Goal: Information Seeking & Learning: Check status

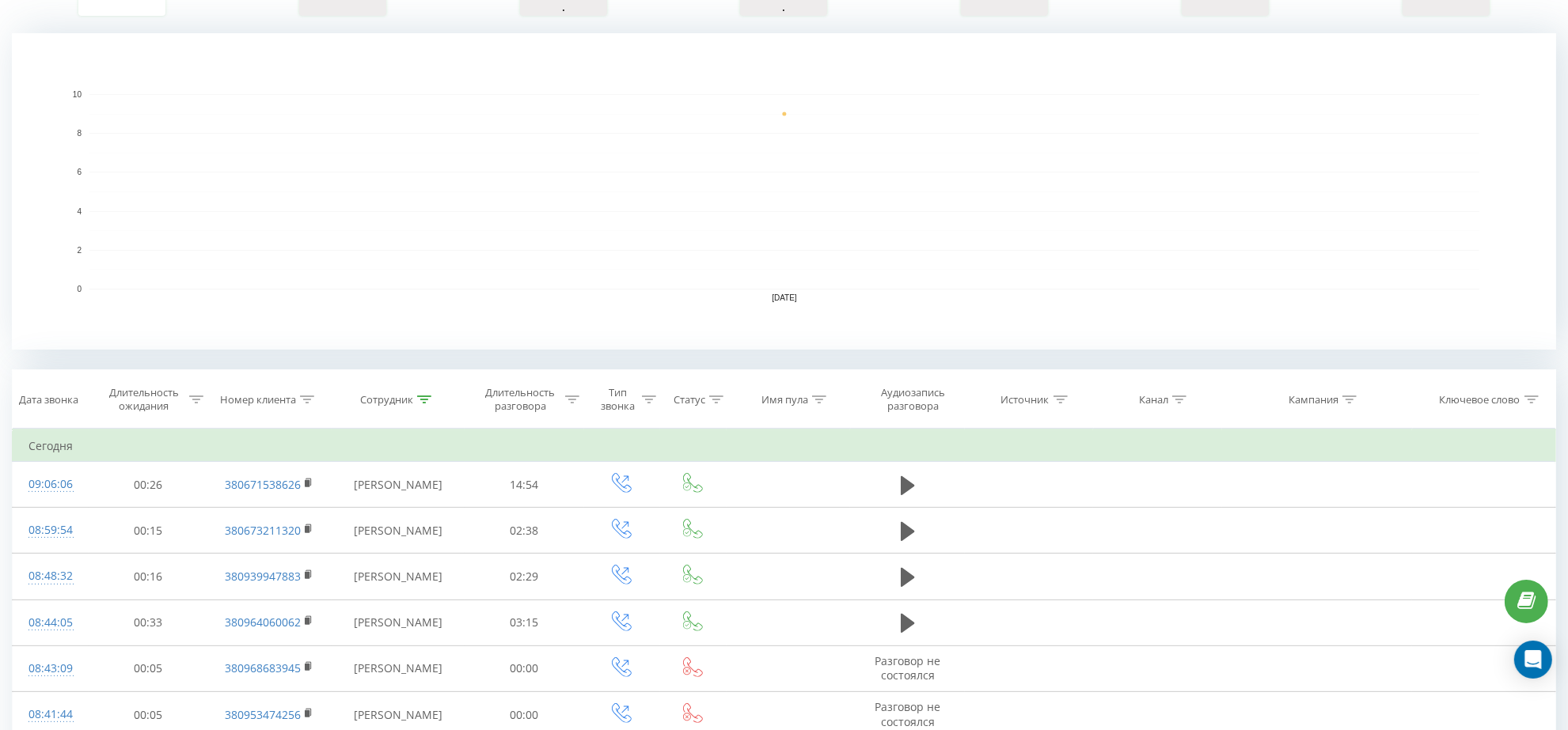
scroll to position [69, 0]
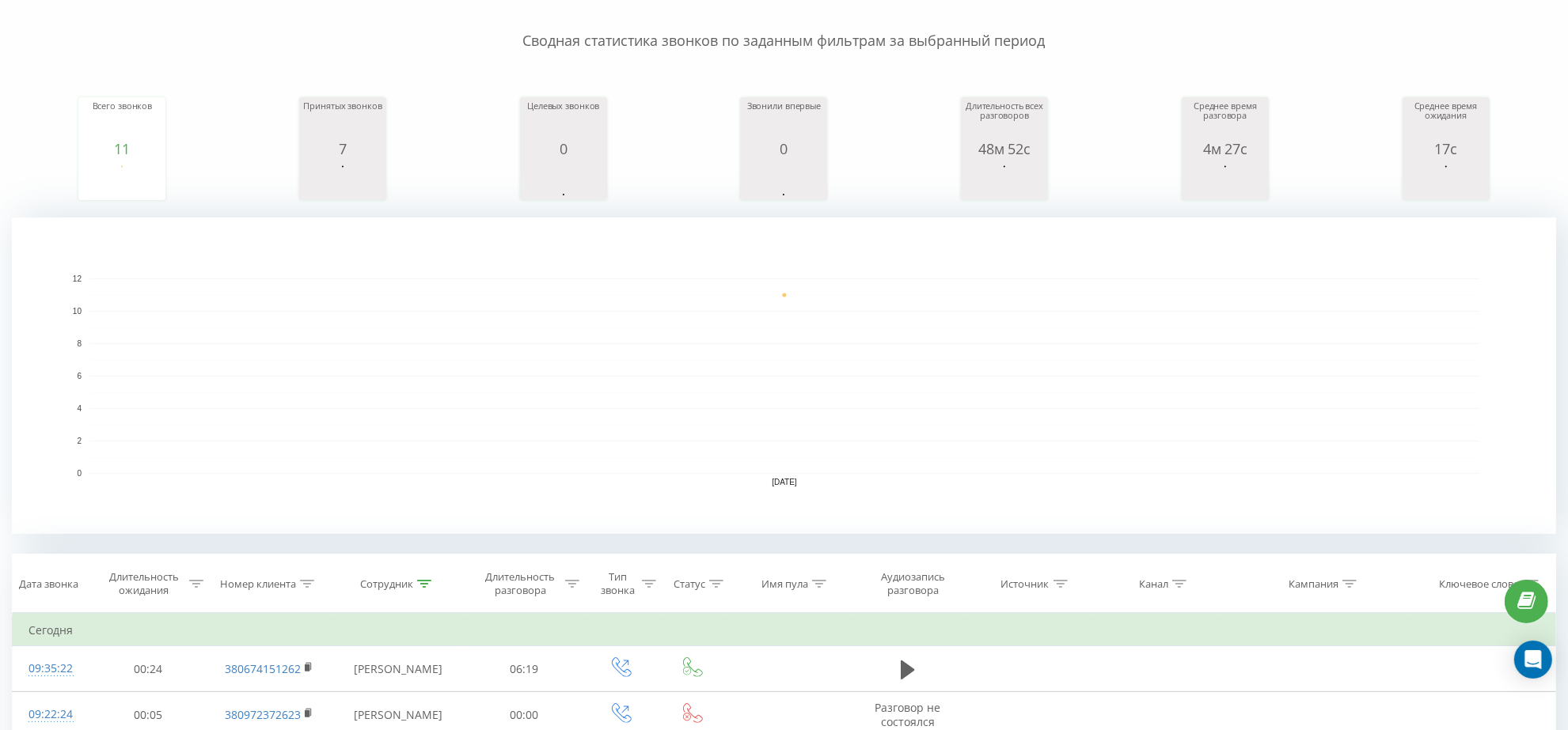
scroll to position [566, 0]
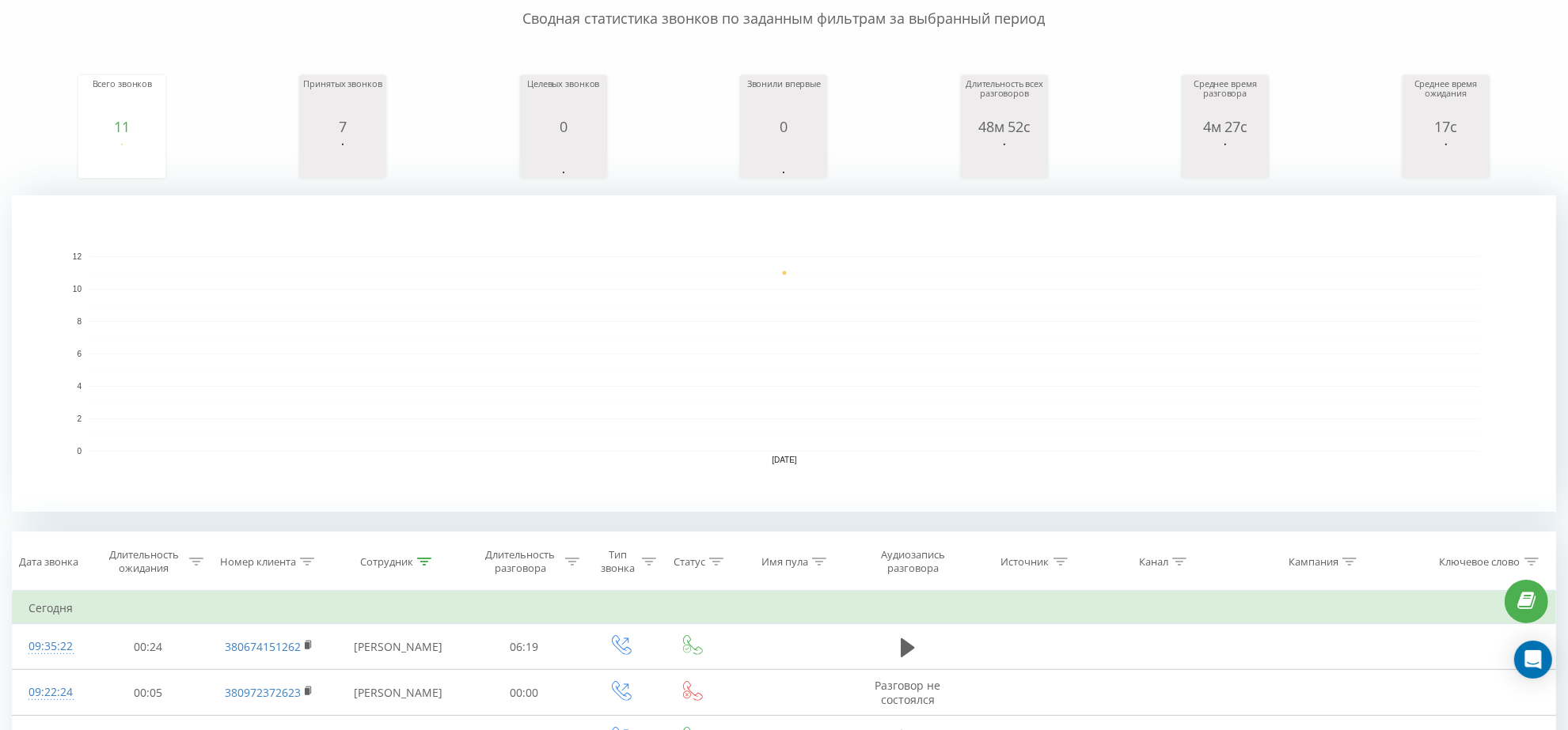
scroll to position [149, 0]
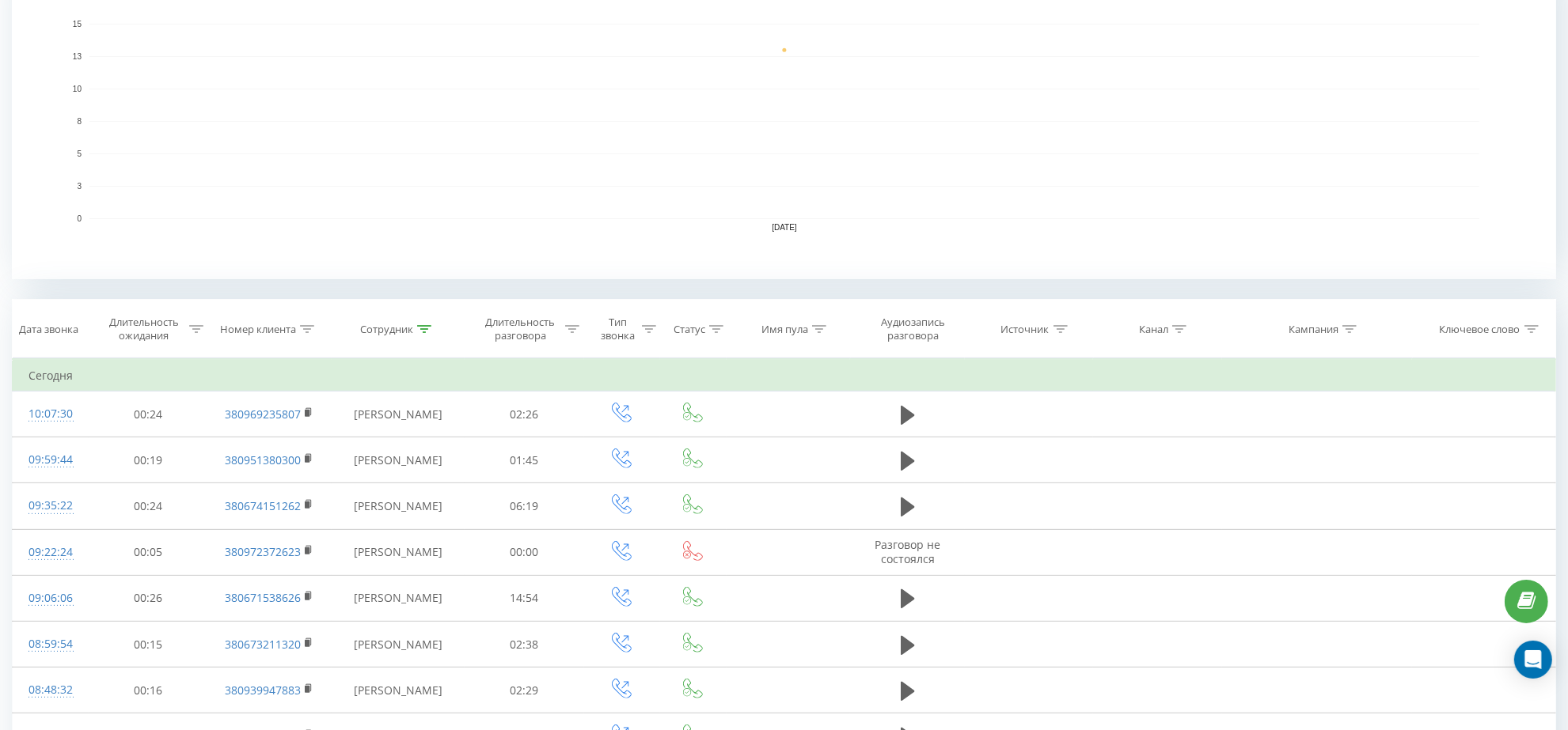
scroll to position [380, 0]
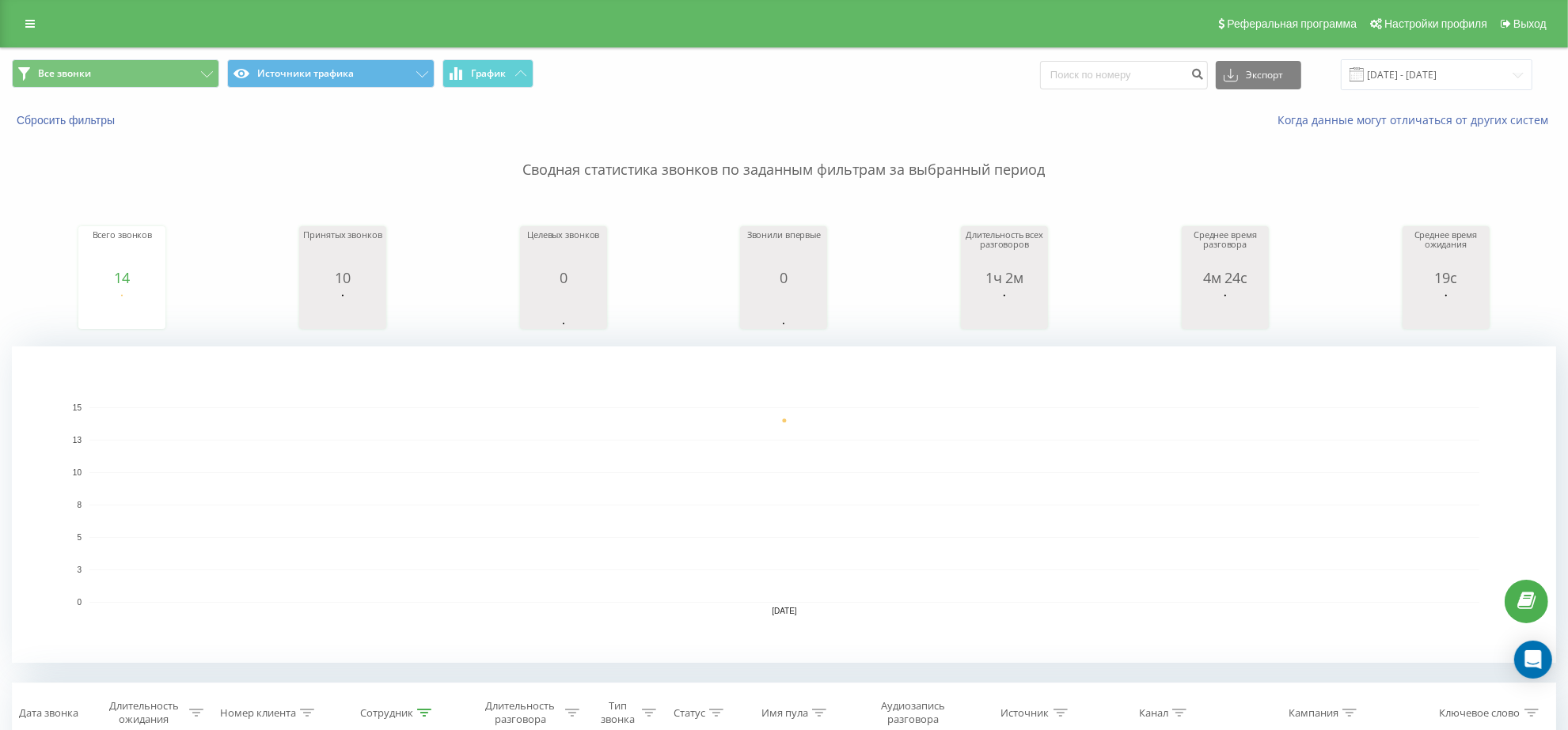
click at [1141, 162] on p "Сводная статистика звонков по заданным фильтрам за выбранный период" at bounding box center [784, 154] width 1544 height 53
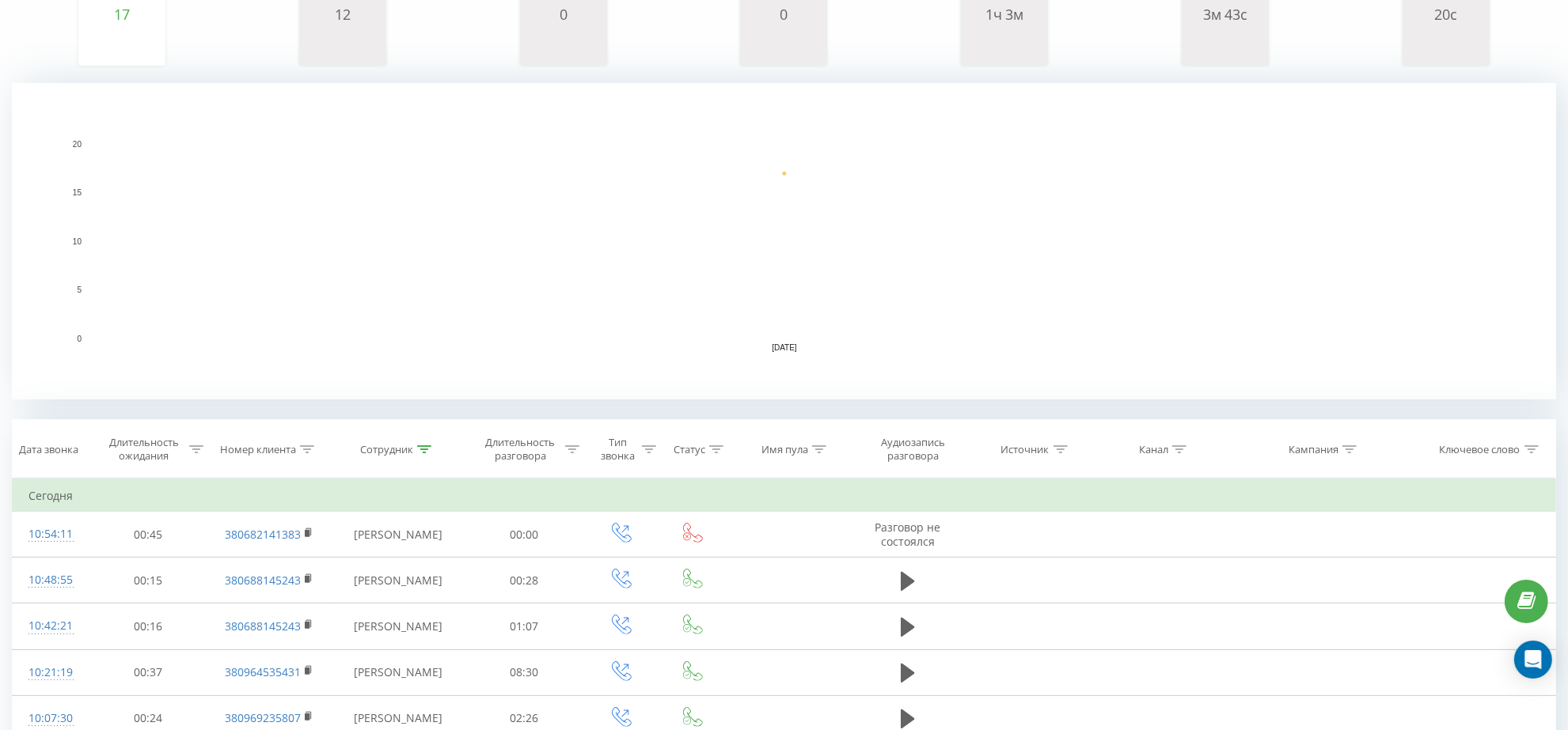
scroll to position [102, 0]
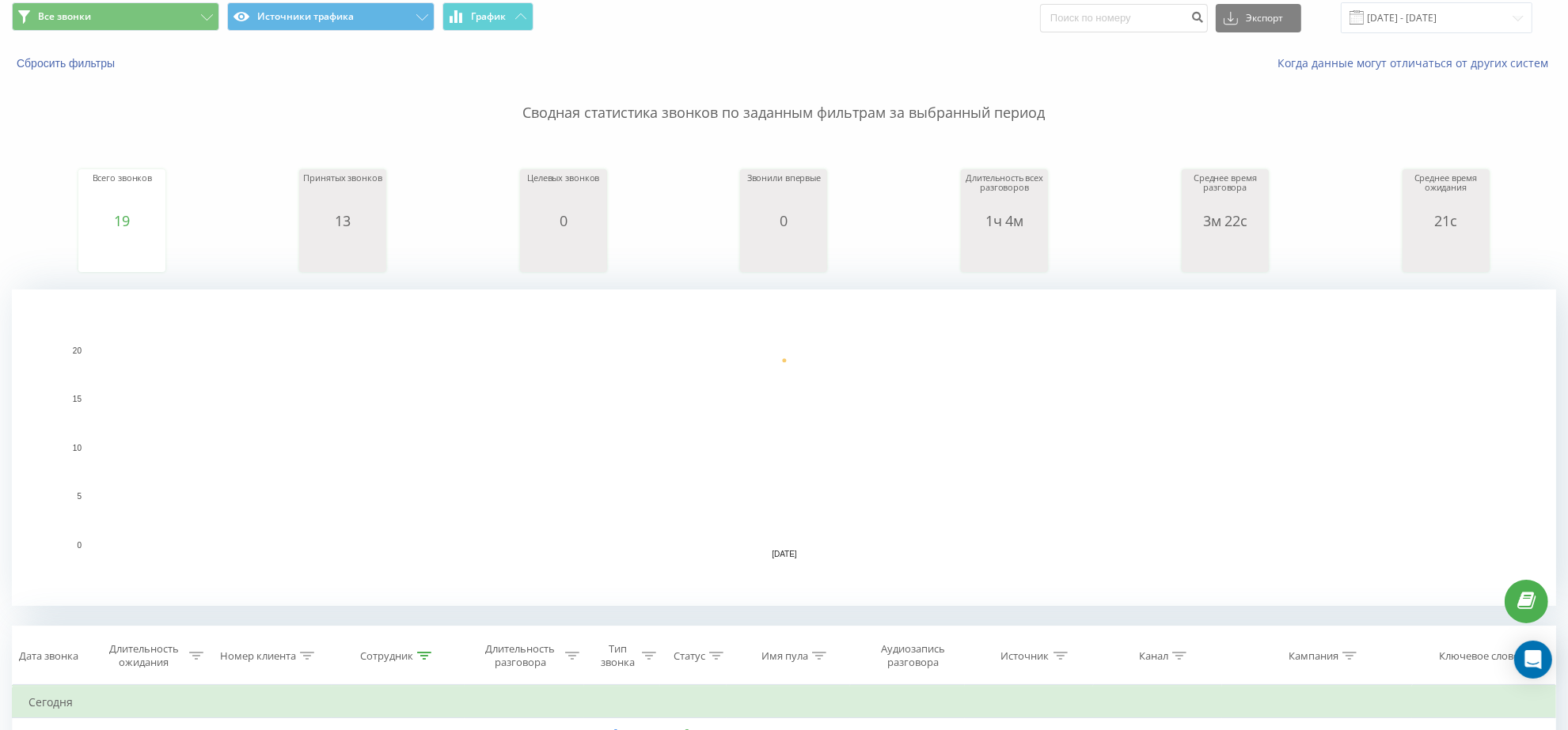
scroll to position [53, 0]
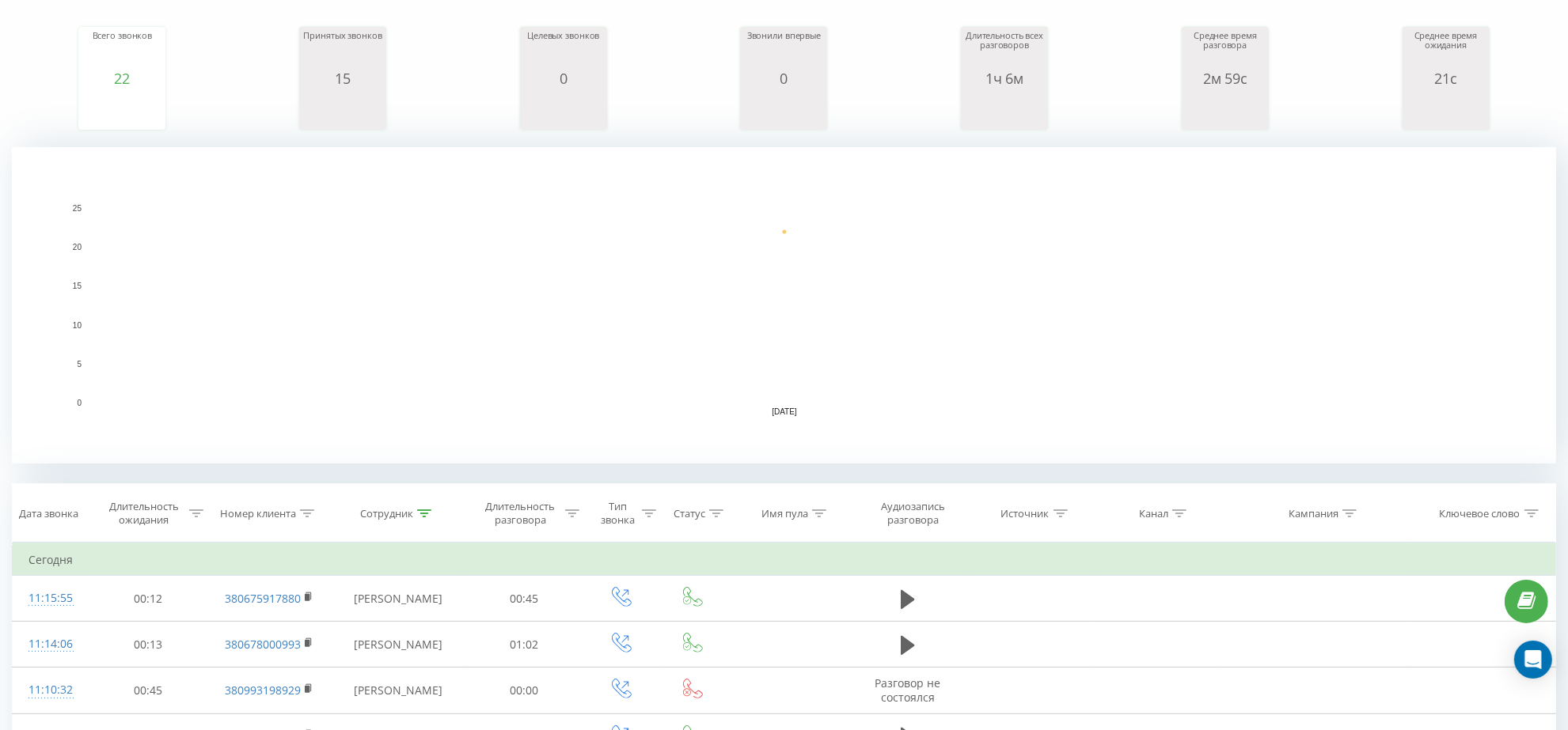
scroll to position [195, 0]
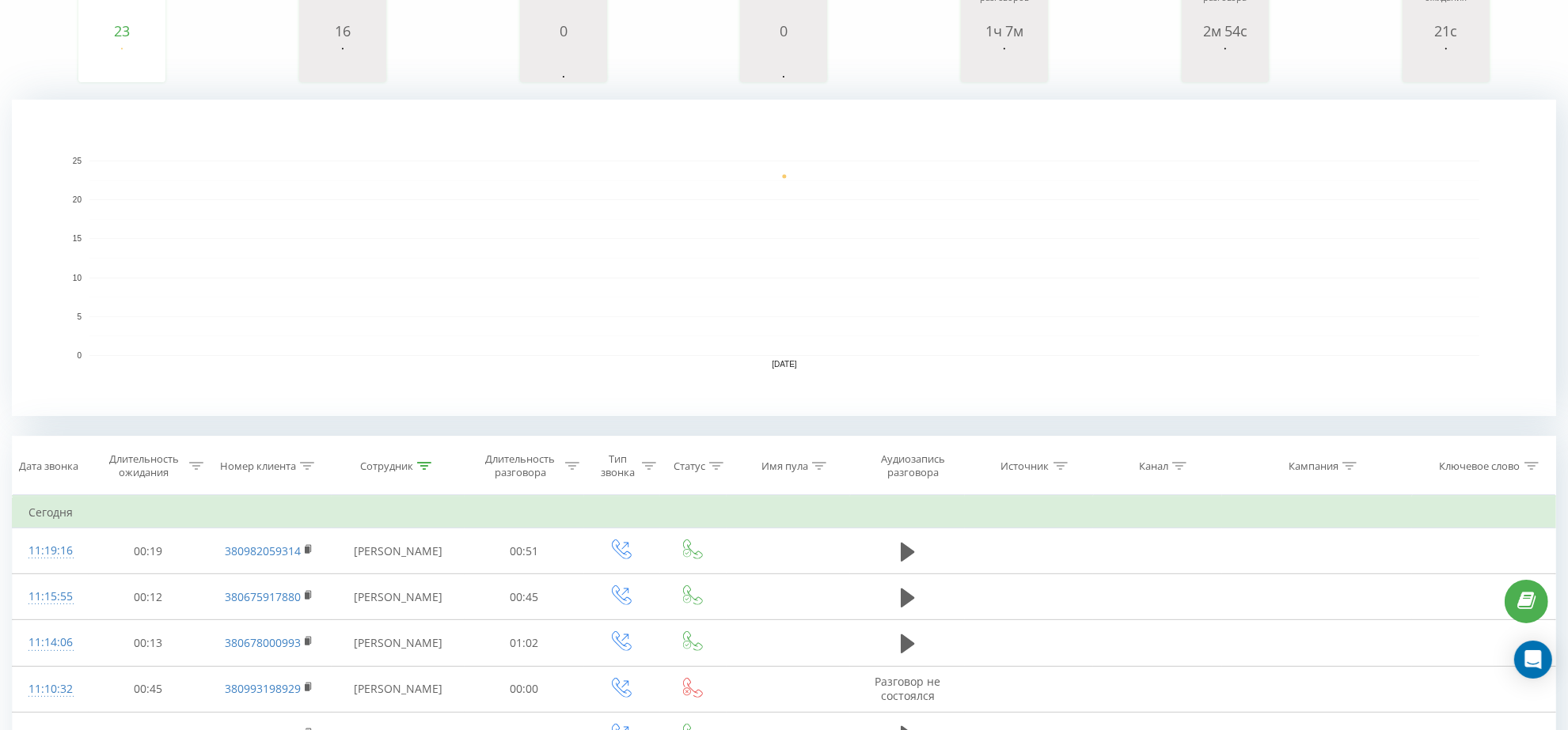
scroll to position [243, 0]
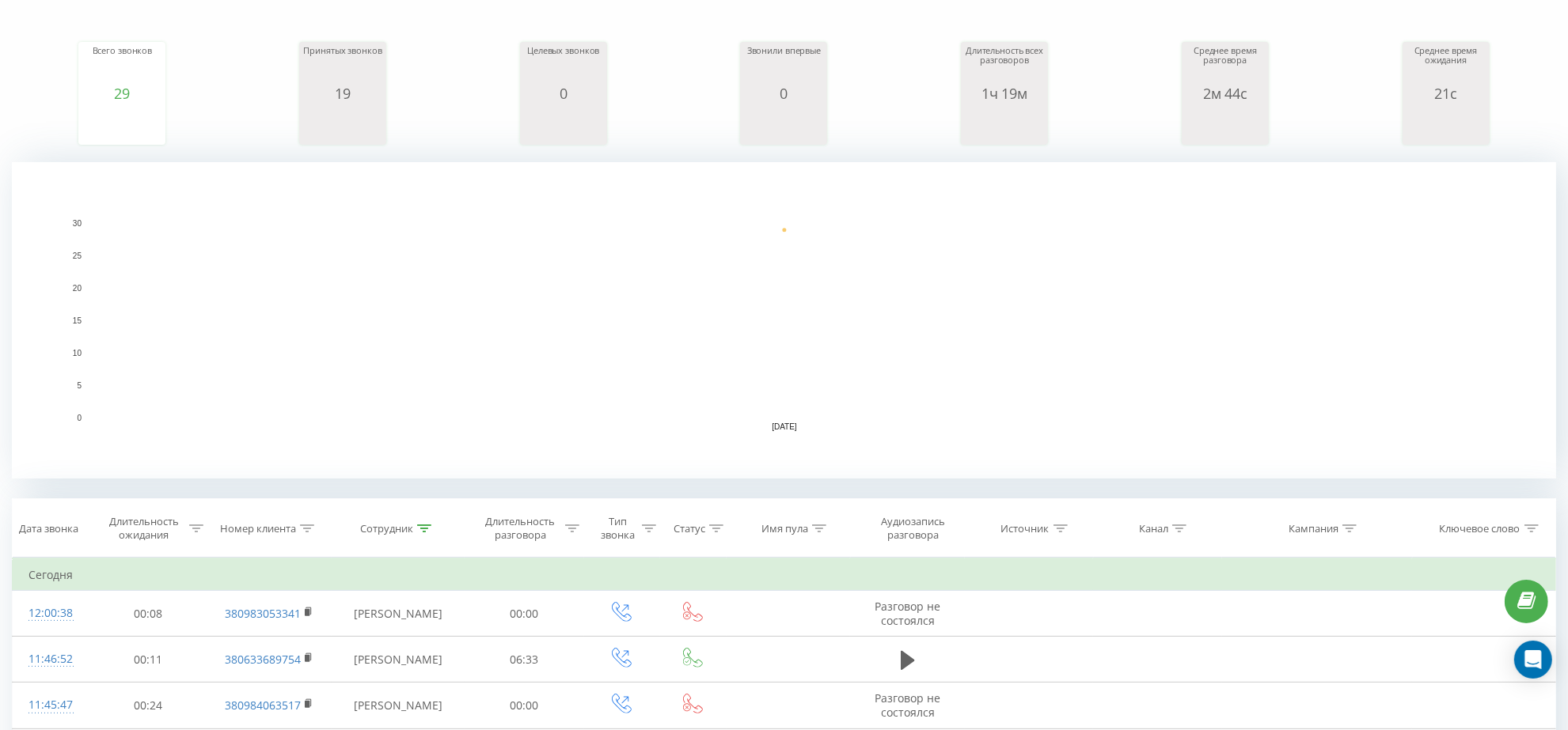
scroll to position [162, 0]
